Goal: Complete application form

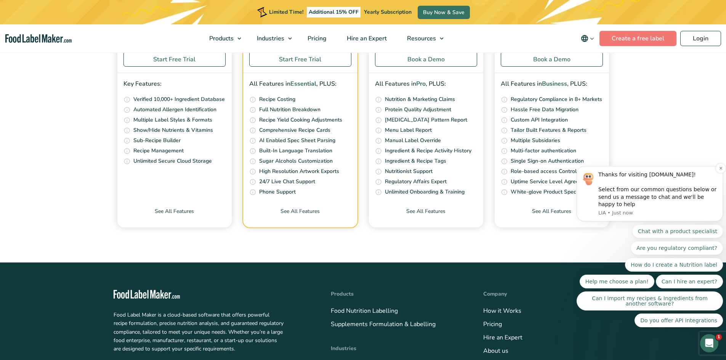
scroll to position [2540, 0]
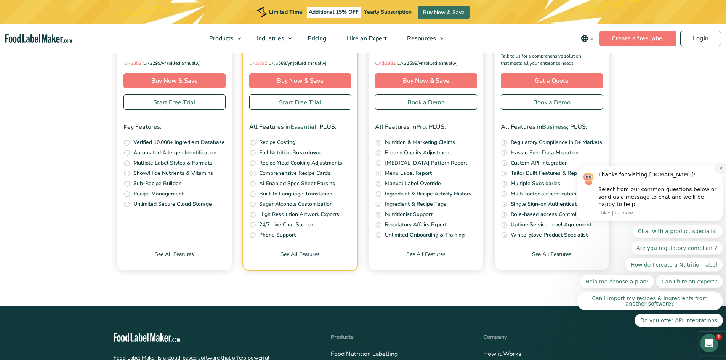
click at [719, 170] on icon "Dismiss notification" at bounding box center [721, 168] width 4 height 4
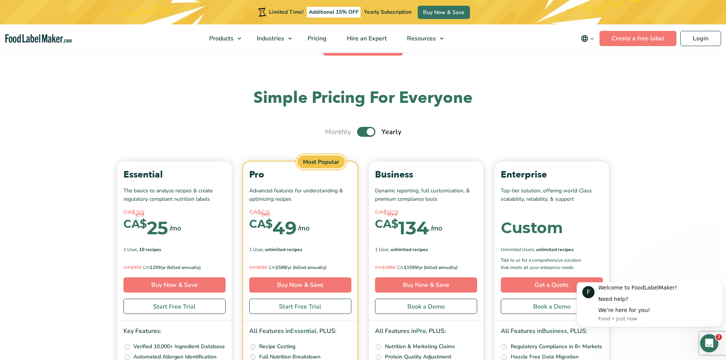
scroll to position [0, 0]
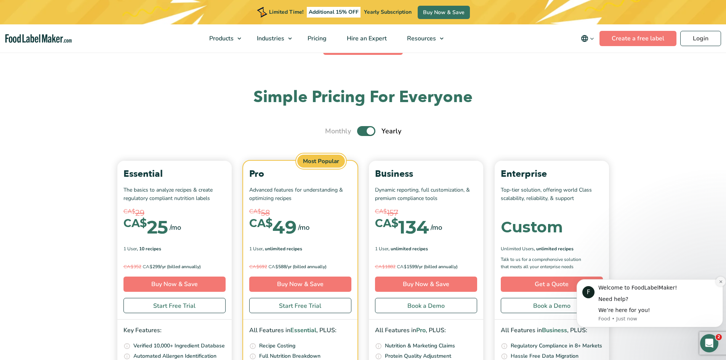
click at [719, 283] on icon "Dismiss notification" at bounding box center [721, 282] width 4 height 4
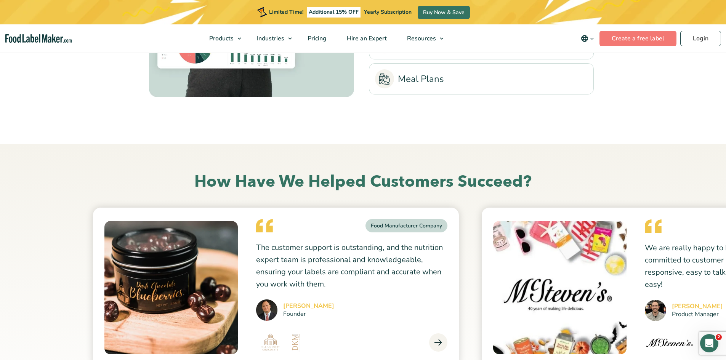
scroll to position [2032, 0]
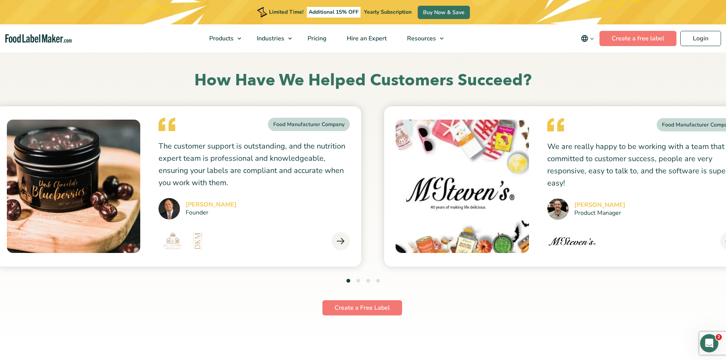
drag, startPoint x: 626, startPoint y: 199, endPoint x: 214, endPoint y: 197, distance: 411.9
click at [384, 197] on div "Food Manufacturer Company We are really happy to be working with a team that is…" at bounding box center [567, 186] width 366 height 160
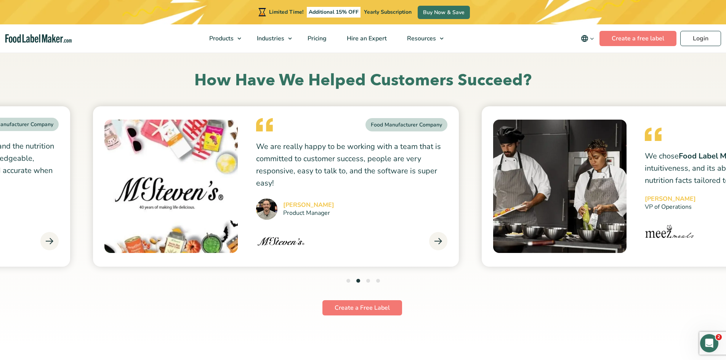
drag, startPoint x: 543, startPoint y: 190, endPoint x: 266, endPoint y: 190, distance: 277.4
click at [283, 190] on div "Food Manufacturer Company The customer support is outstanding, and the nutritio…" at bounding box center [470, 186] width 1555 height 160
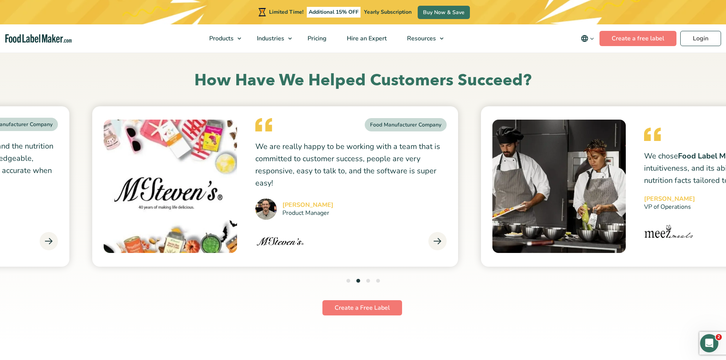
drag, startPoint x: 529, startPoint y: 183, endPoint x: 72, endPoint y: 183, distance: 457.3
click at [492, 183] on img at bounding box center [558, 186] width 133 height 133
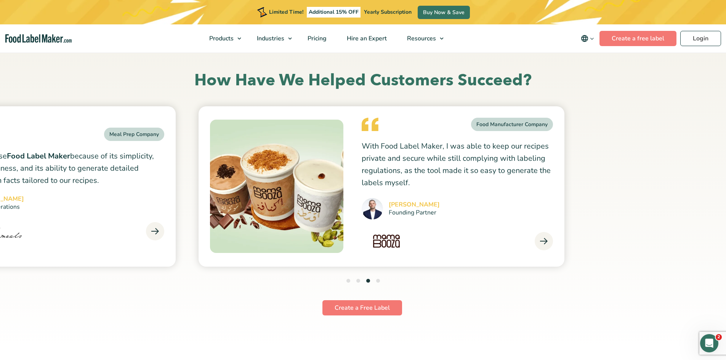
drag, startPoint x: 504, startPoint y: 186, endPoint x: 274, endPoint y: 186, distance: 229.4
click at [274, 186] on img at bounding box center [276, 186] width 133 height 133
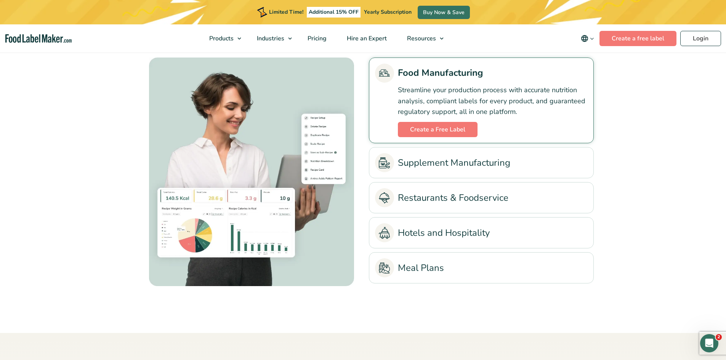
scroll to position [1727, 0]
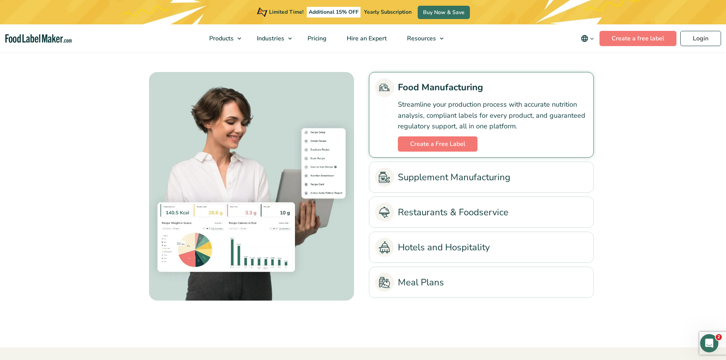
click at [522, 185] on link "Supplement Manufacturing" at bounding box center [481, 177] width 213 height 19
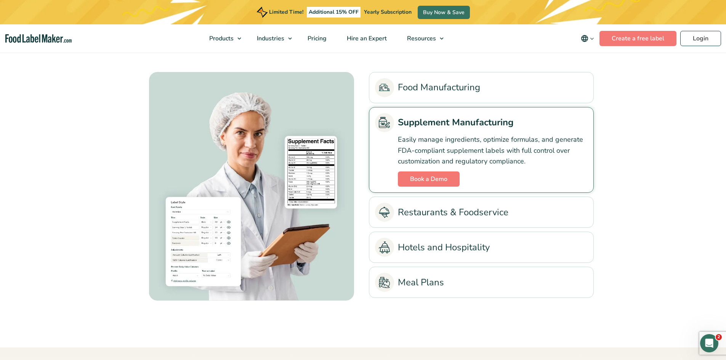
click at [471, 209] on link "Restaurants & Foodservice" at bounding box center [481, 212] width 213 height 19
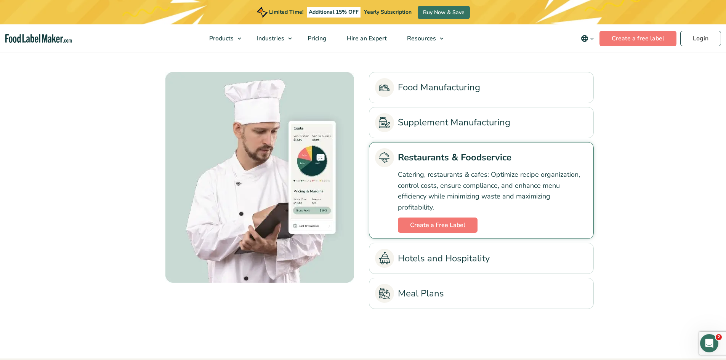
click at [493, 256] on link "Hotels and Hospitality" at bounding box center [481, 258] width 213 height 19
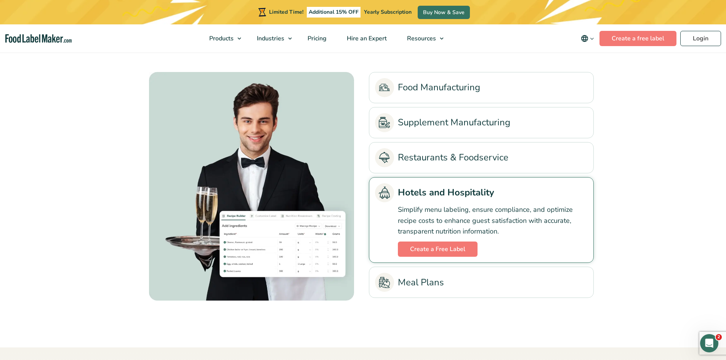
click at [484, 280] on link "Meal Plans" at bounding box center [481, 282] width 213 height 19
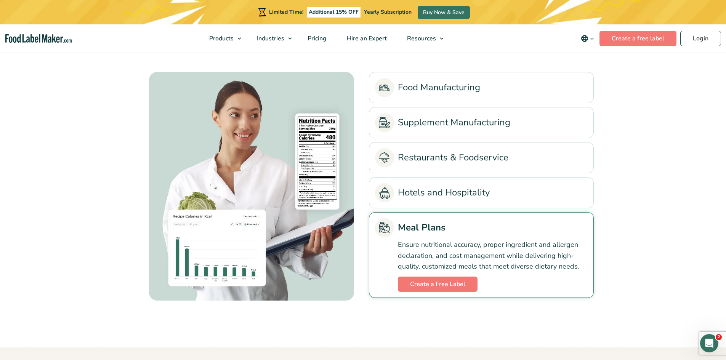
click at [467, 87] on link "Food Manufacturing" at bounding box center [481, 87] width 213 height 19
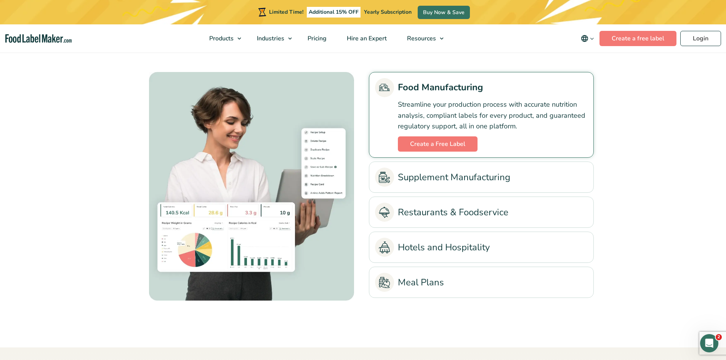
click at [482, 178] on link "Supplement Manufacturing" at bounding box center [481, 177] width 213 height 19
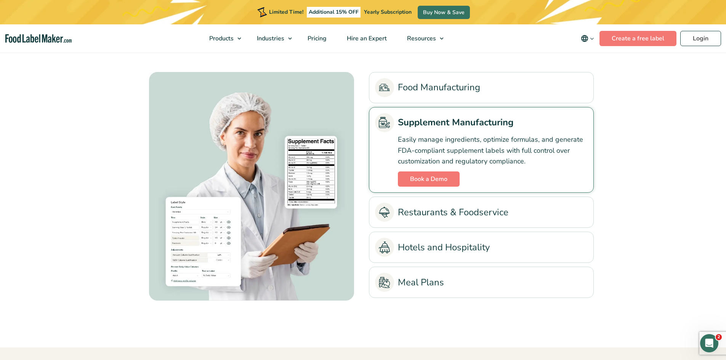
click at [469, 213] on link "Restaurants & Foodservice" at bounding box center [481, 212] width 213 height 19
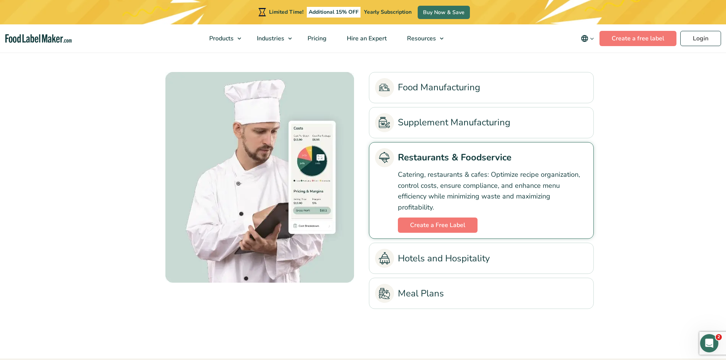
click at [465, 261] on link "Hotels and Hospitality" at bounding box center [481, 258] width 213 height 19
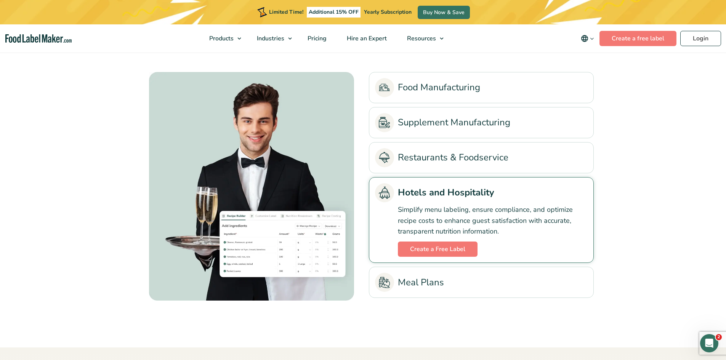
click at [461, 283] on link "Meal Plans" at bounding box center [481, 282] width 213 height 19
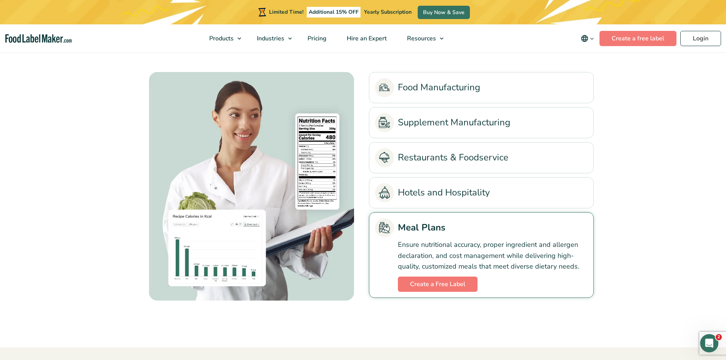
click at [459, 82] on link "Food Manufacturing" at bounding box center [481, 87] width 213 height 19
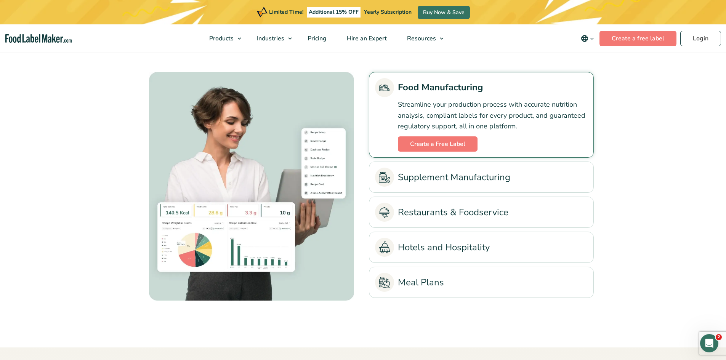
click at [497, 181] on link "Supplement Manufacturing" at bounding box center [481, 177] width 213 height 19
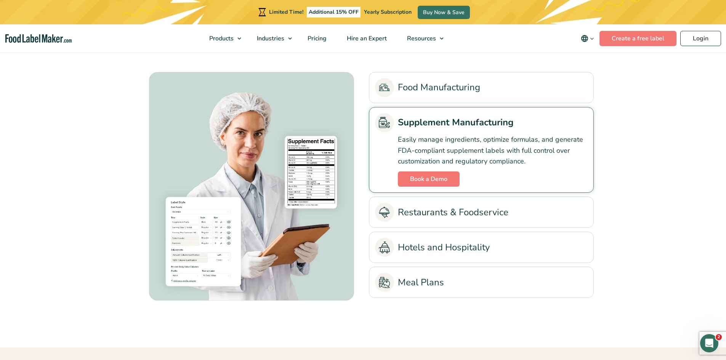
scroll to position [1626, 0]
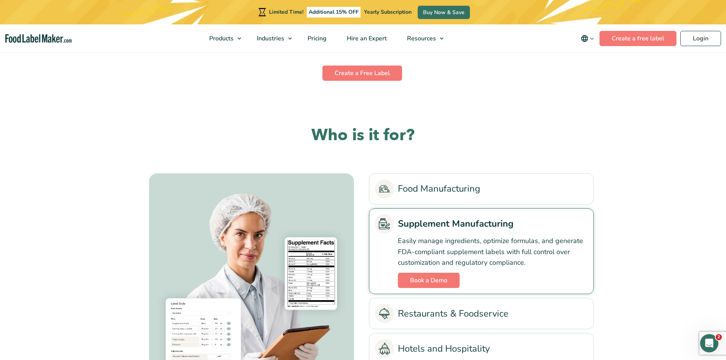
click at [538, 219] on link "Supplement Manufacturing" at bounding box center [481, 224] width 213 height 19
click at [513, 191] on link "Food Manufacturing" at bounding box center [481, 188] width 213 height 19
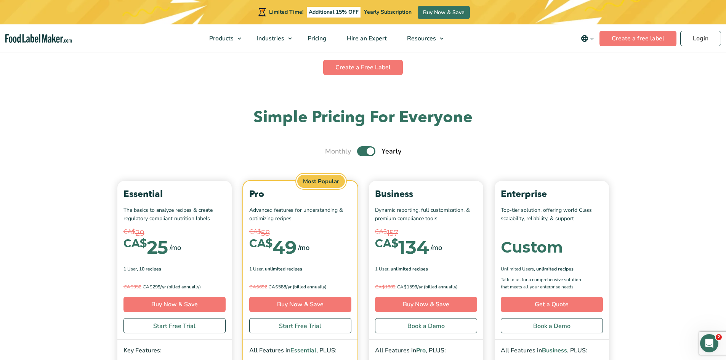
scroll to position [2723, 0]
